Goal: Task Accomplishment & Management: Manage account settings

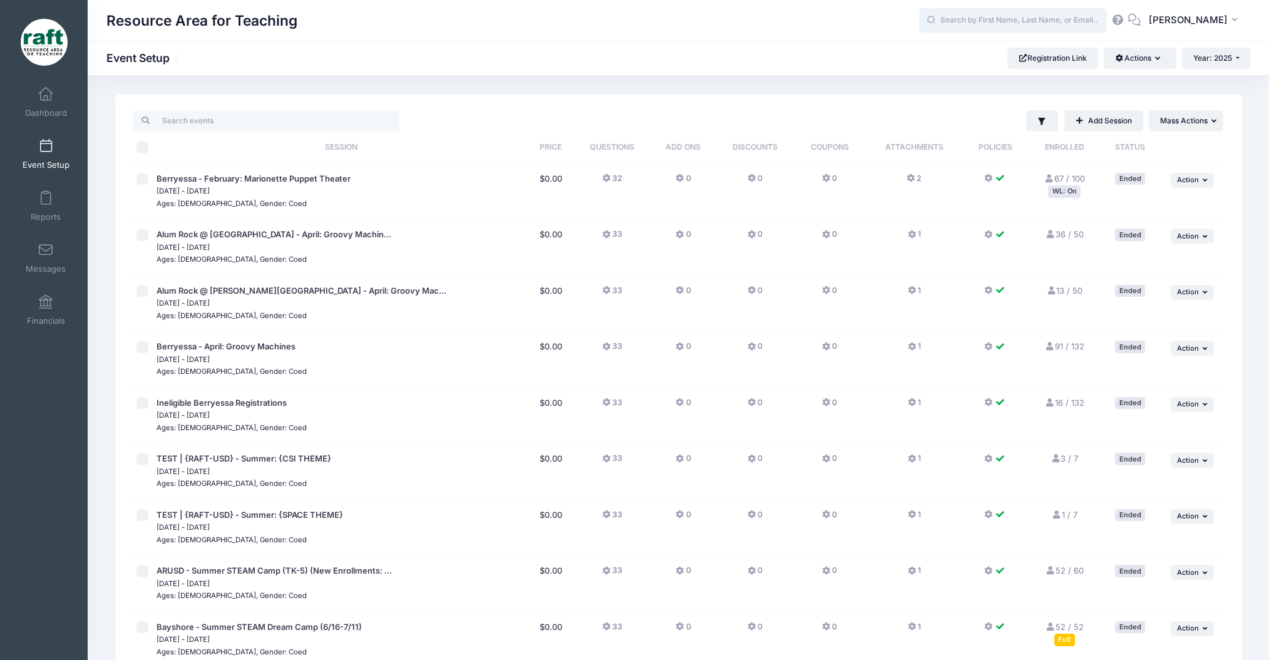
click at [1039, 23] on input "text" at bounding box center [1013, 20] width 188 height 25
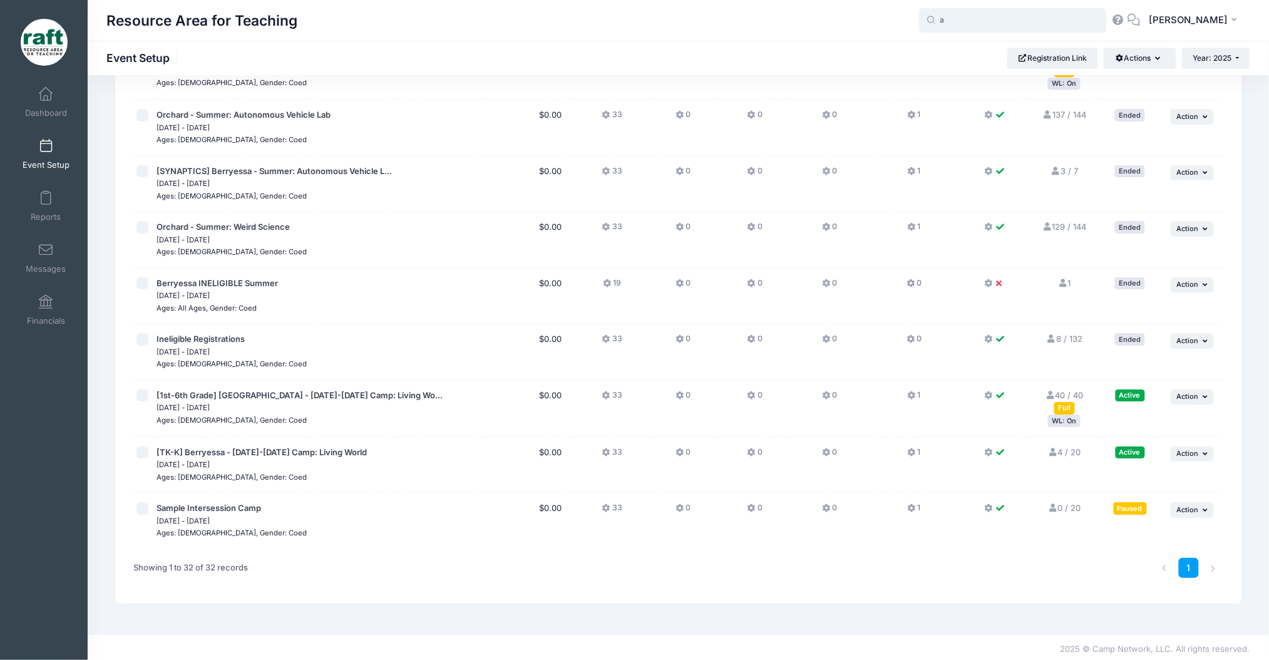
scroll to position [1411, 0]
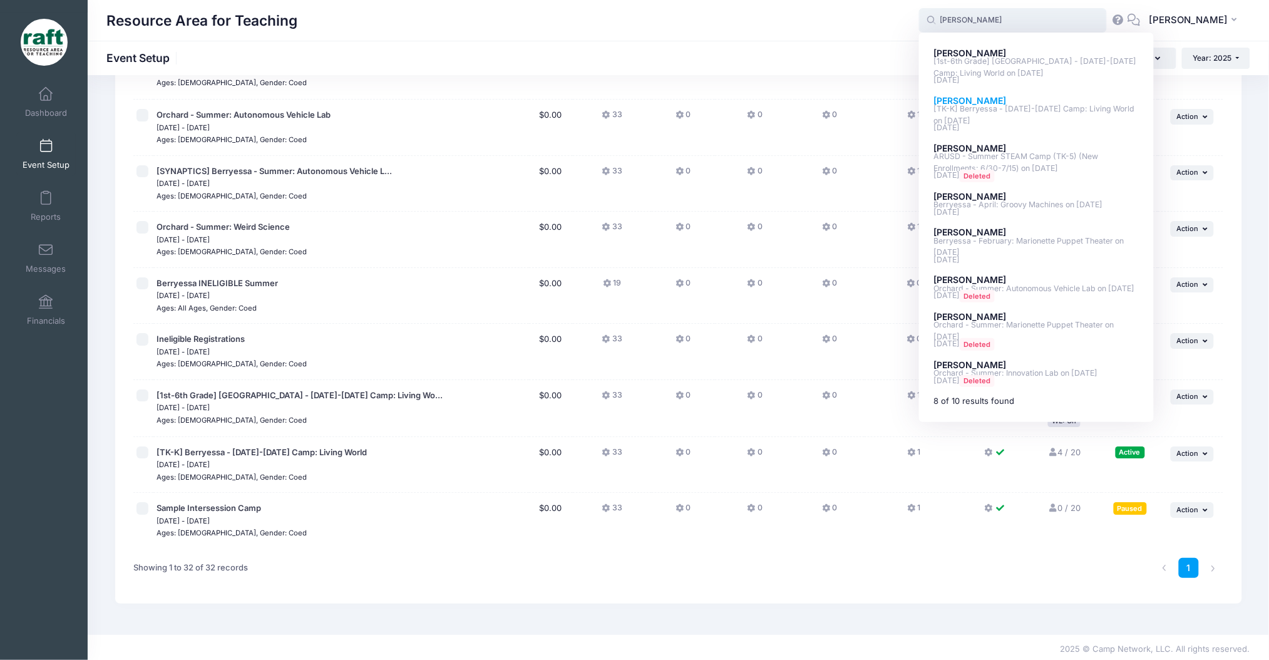
click at [1015, 110] on p "[TK-K] Berryessa - Oct 6-10 Camp: Living World on Oct-06, 2025" at bounding box center [1037, 114] width 207 height 23
type input "Ally Wang ([TK-K] Berryessa - Oct 6-10 Camp: Living World, Oct-06, 2025)"
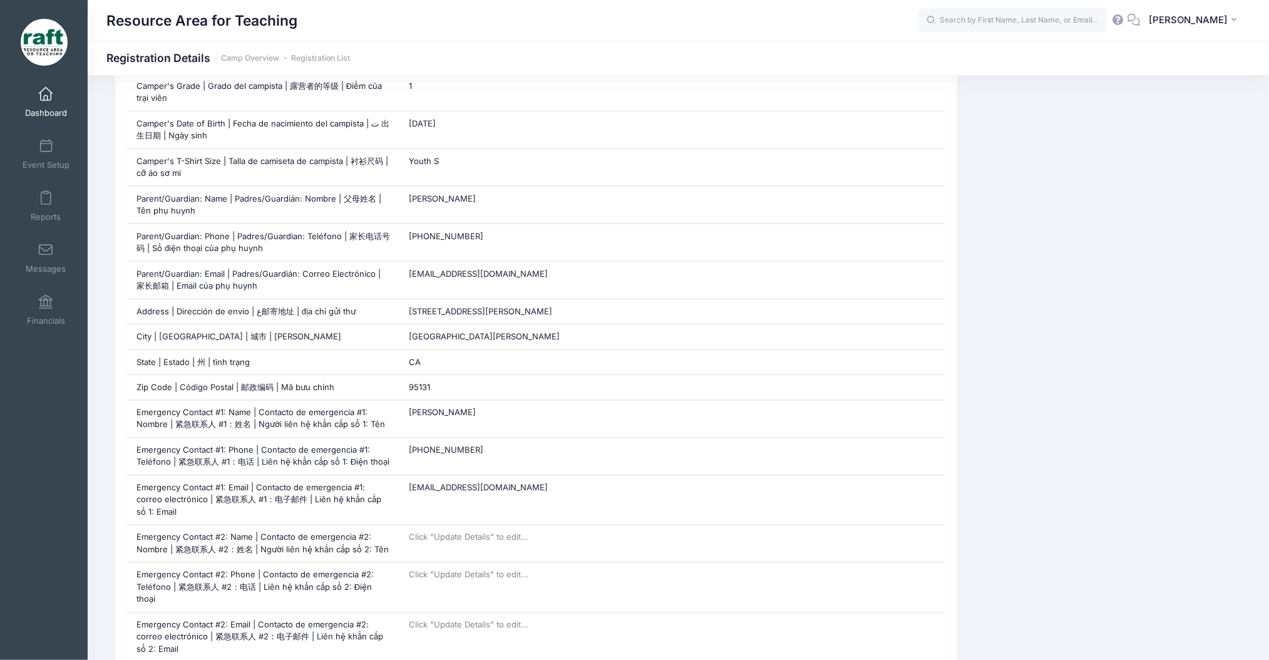
scroll to position [418, 0]
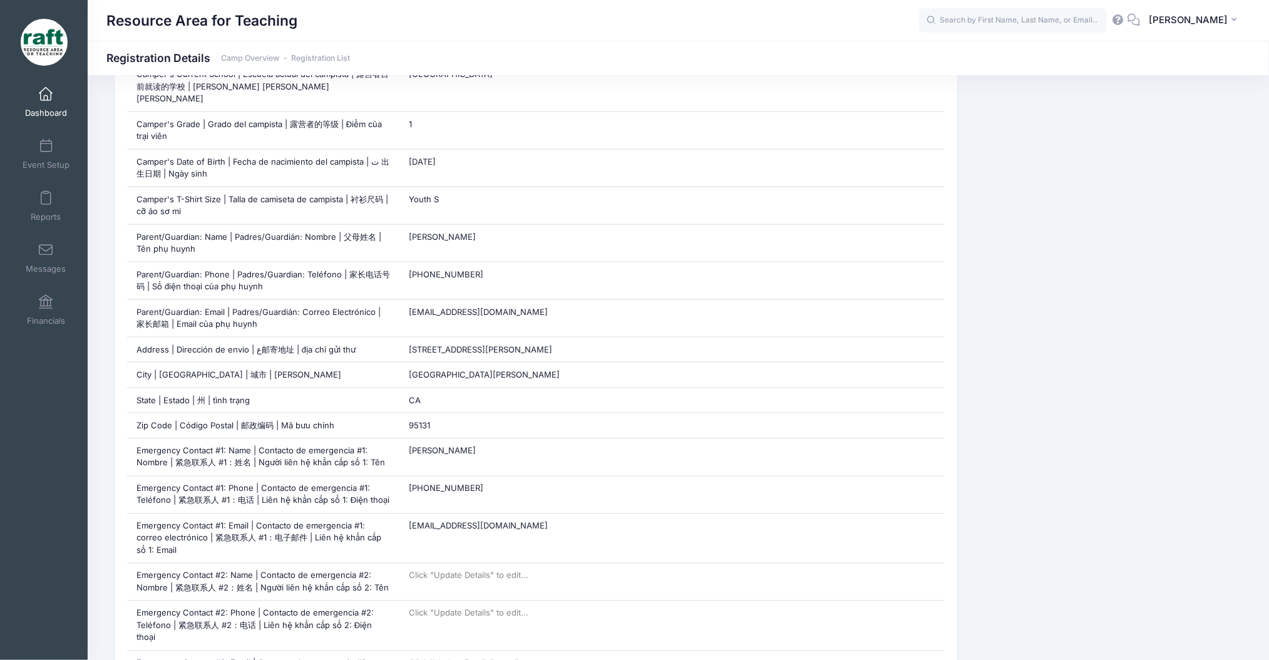
click at [44, 106] on link "Dashboard" at bounding box center [45, 102] width 59 height 44
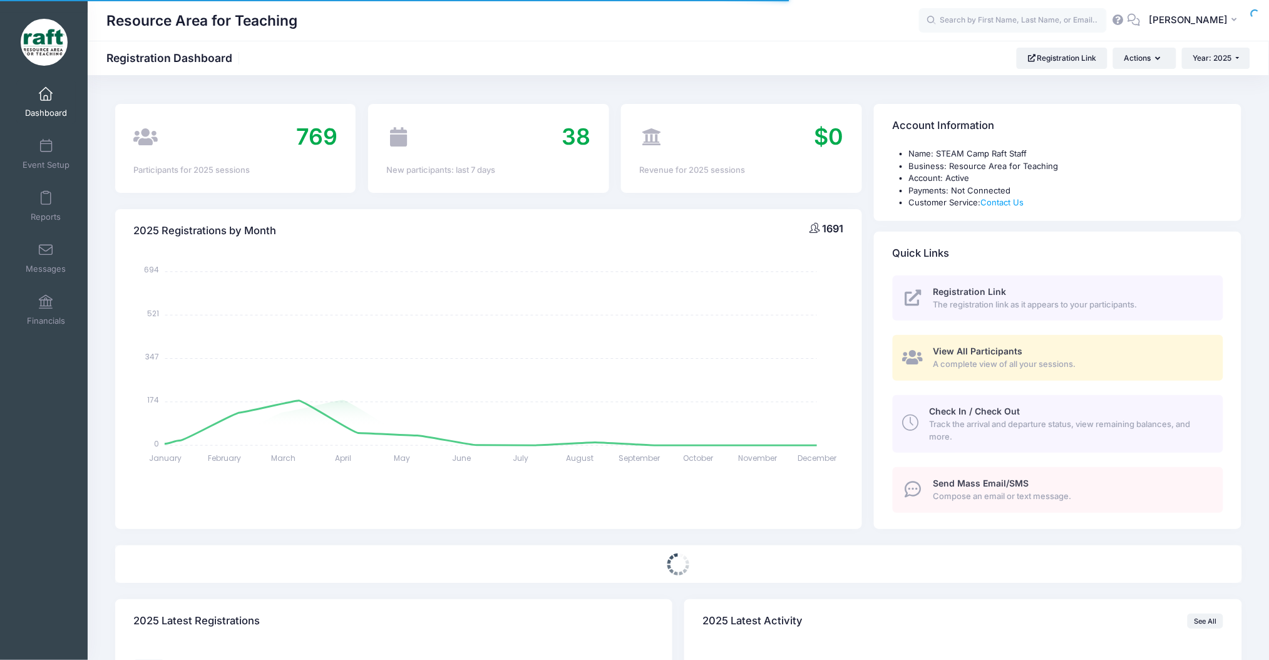
select select
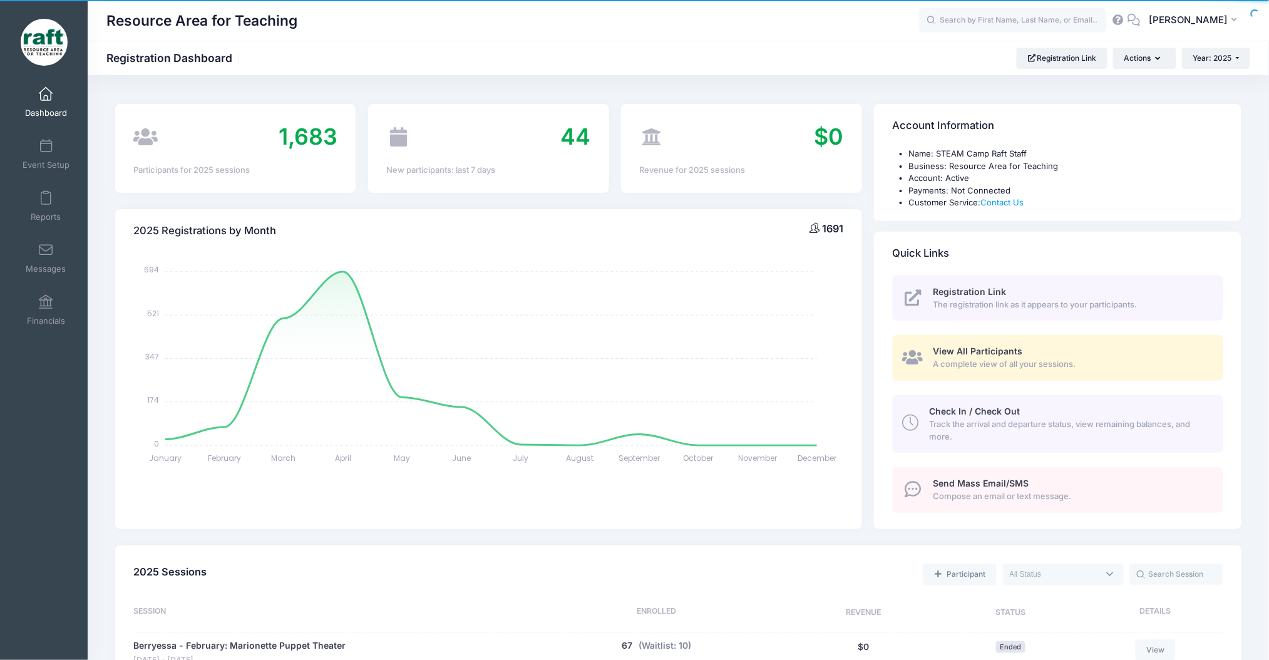
click at [954, 360] on span "A complete view of all your sessions." at bounding box center [1072, 364] width 276 height 13
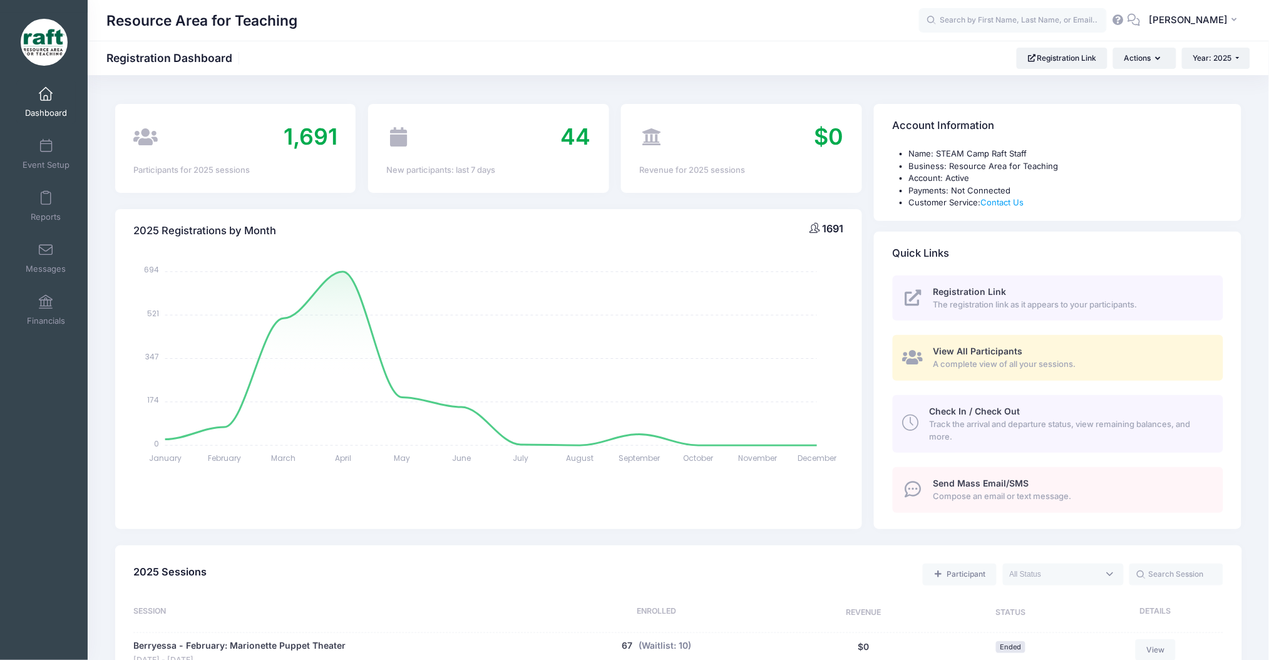
click at [955, 346] on span "View All Participants" at bounding box center [979, 351] width 90 height 11
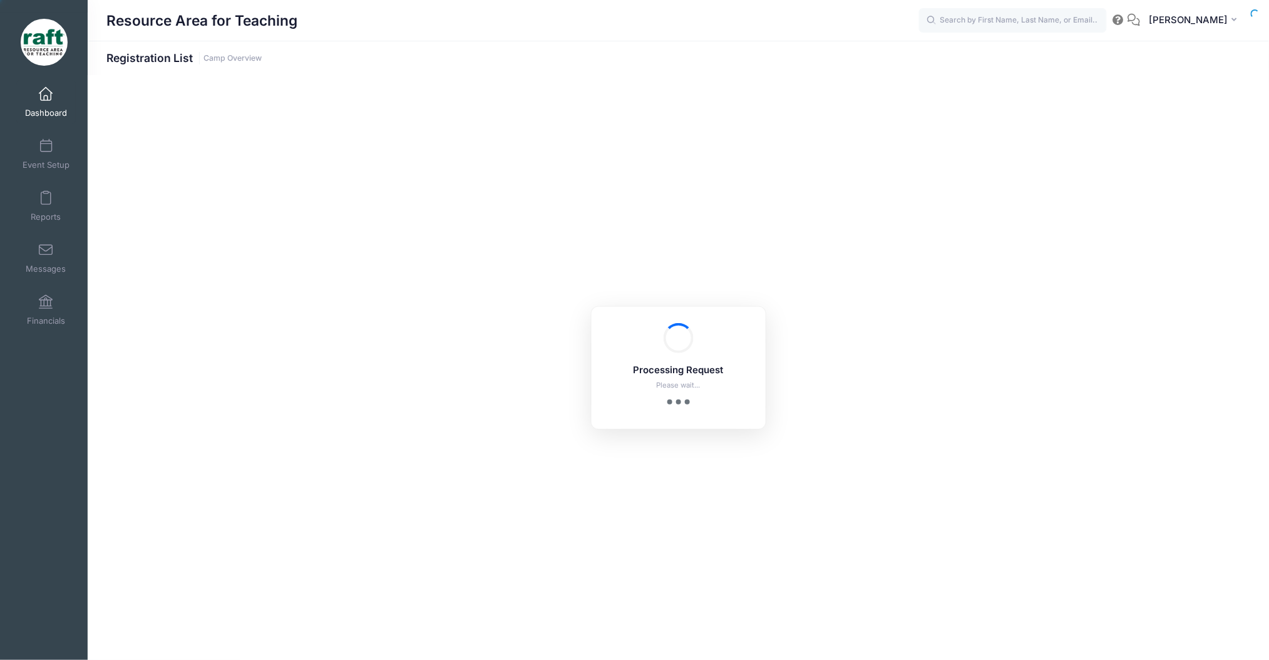
select select "10"
